Goal: Transaction & Acquisition: Register for event/course

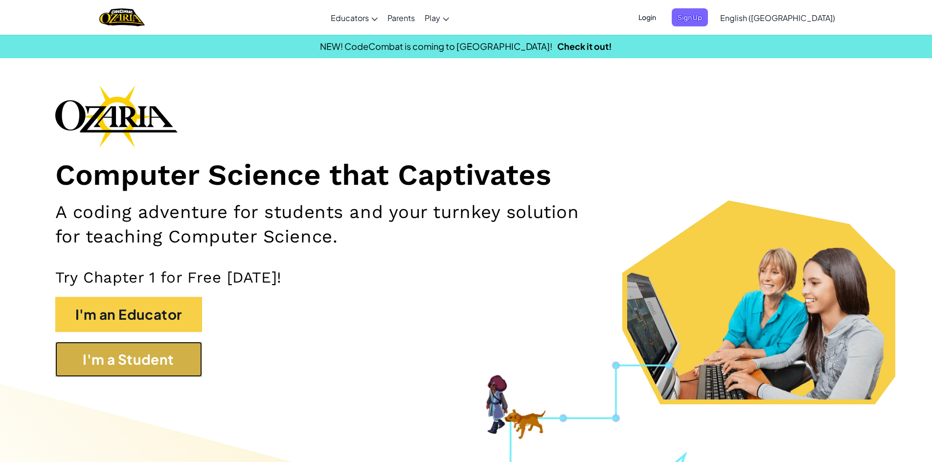
click at [180, 370] on button "I'm a Student" at bounding box center [128, 359] width 147 height 35
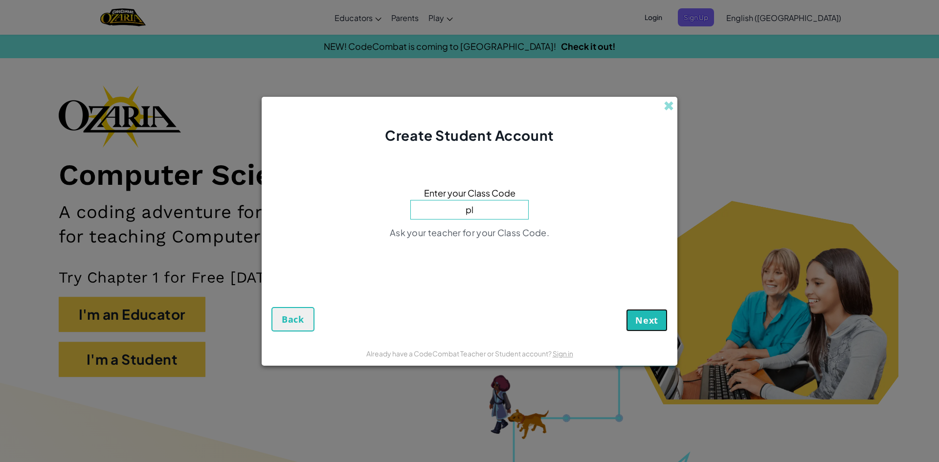
click at [648, 320] on span "Next" at bounding box center [646, 320] width 23 height 12
click at [485, 207] on input "pl" at bounding box center [469, 210] width 118 height 20
type input "p"
type input "PlaneNorthWest"
click at [636, 325] on span "Next" at bounding box center [646, 320] width 23 height 12
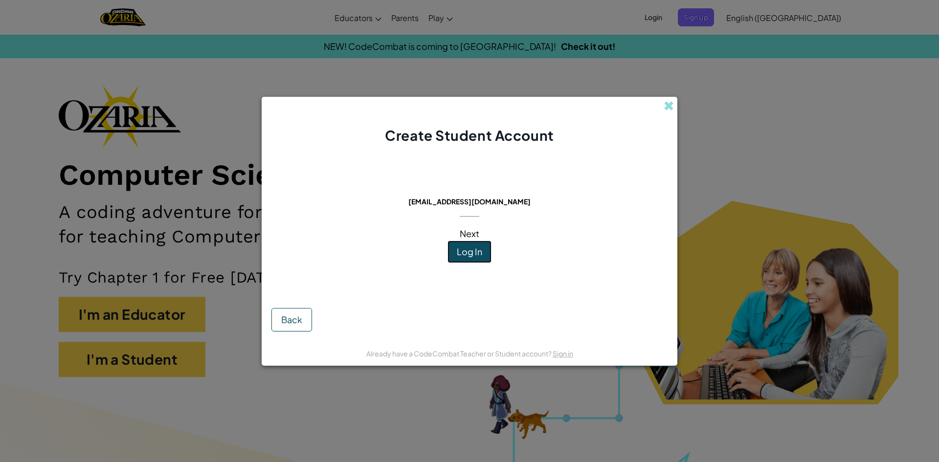
click at [486, 248] on button "Log In" at bounding box center [469, 252] width 44 height 22
